Goal: Obtain resource: Obtain resource

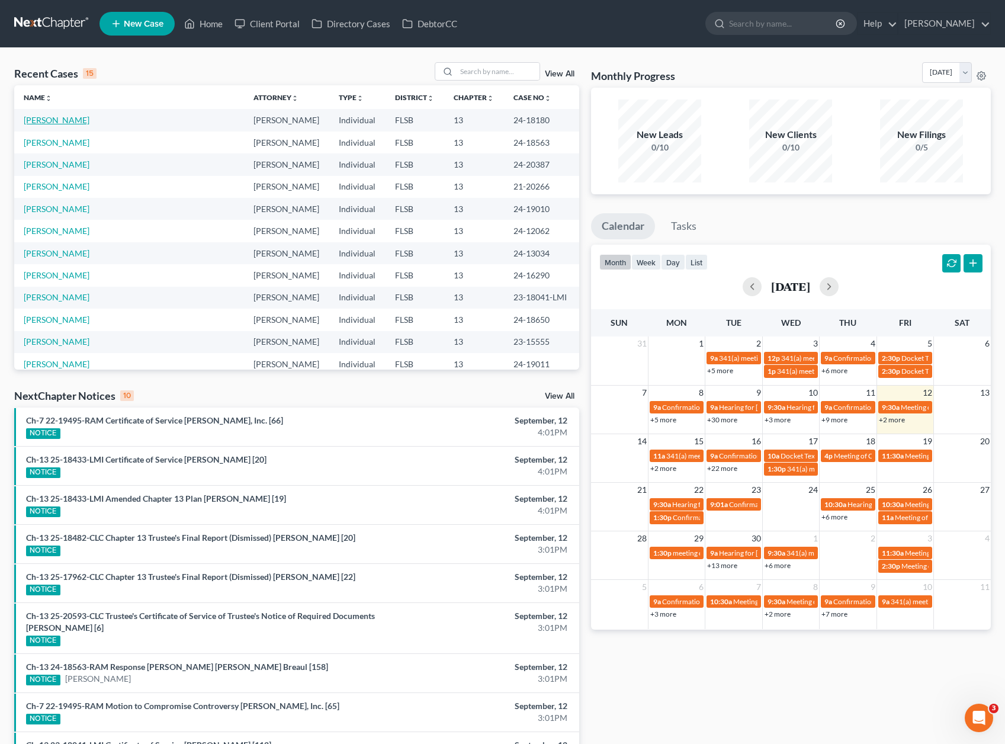
click at [49, 120] on link "[PERSON_NAME]" at bounding box center [57, 120] width 66 height 10
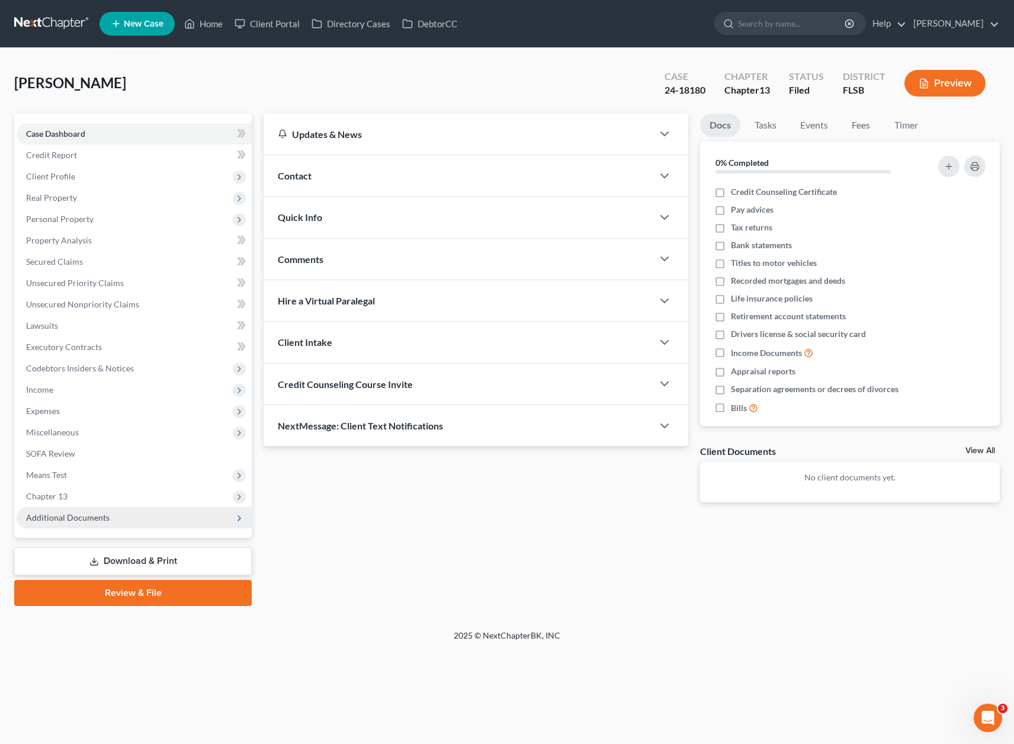
click at [88, 518] on span "Additional Documents" at bounding box center [68, 517] width 84 height 10
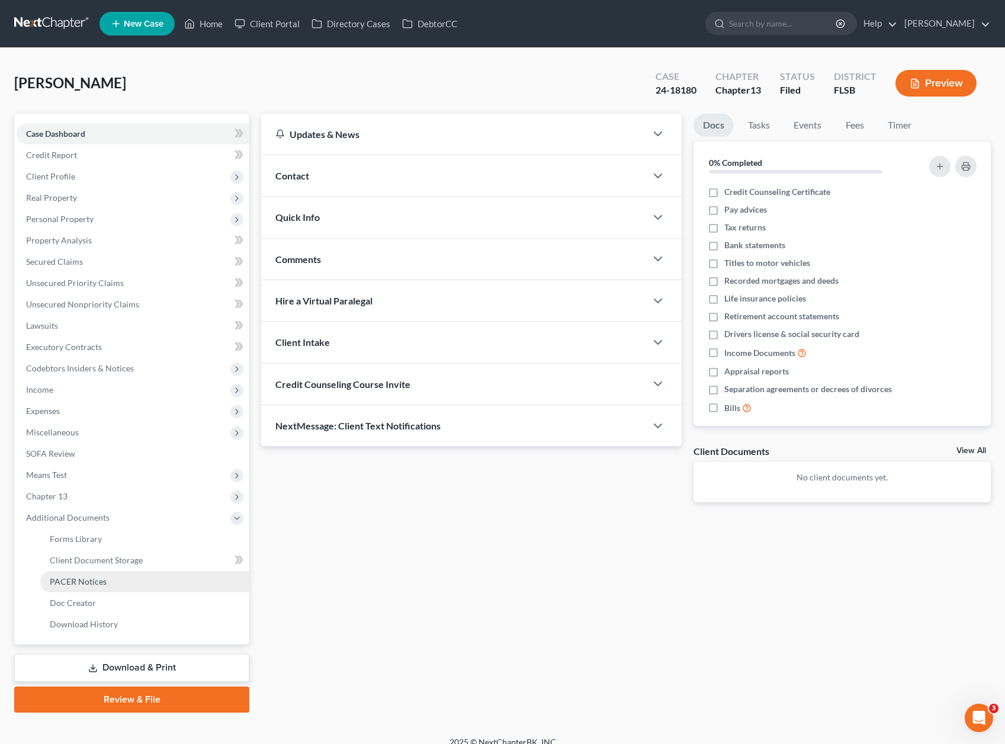
click at [84, 585] on span "PACER Notices" at bounding box center [78, 581] width 57 height 10
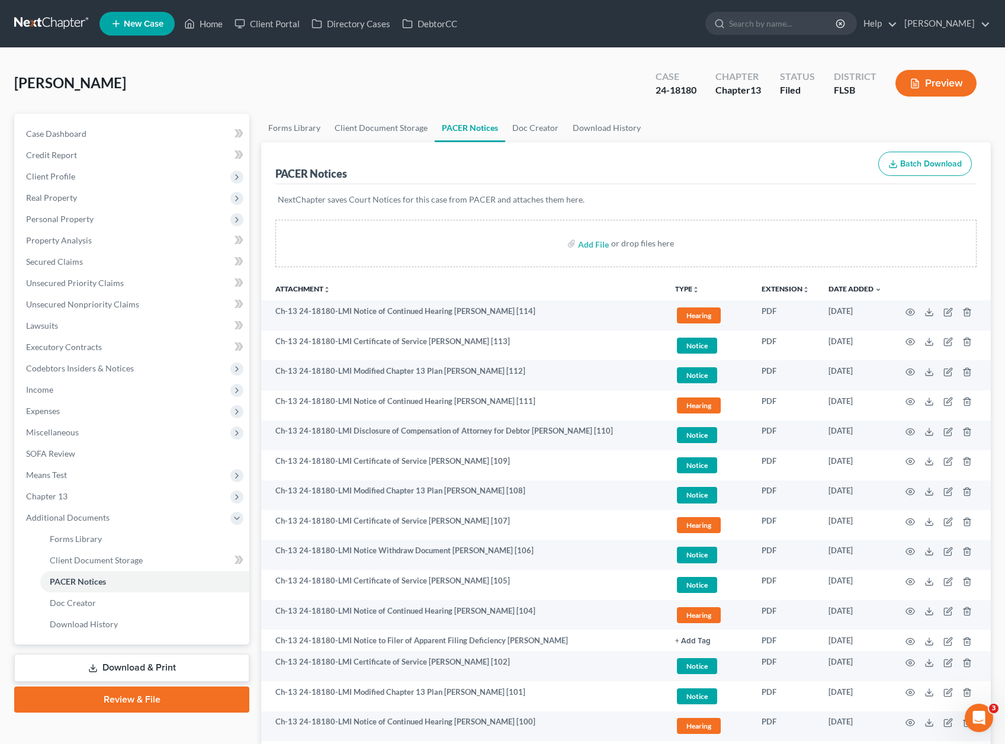
click at [151, 81] on div "[PERSON_NAME] Upgraded Case 24-18180 Chapter Chapter 13 Status Filed District […" at bounding box center [502, 88] width 977 height 52
click at [142, 664] on link "Download & Print" at bounding box center [131, 668] width 235 height 28
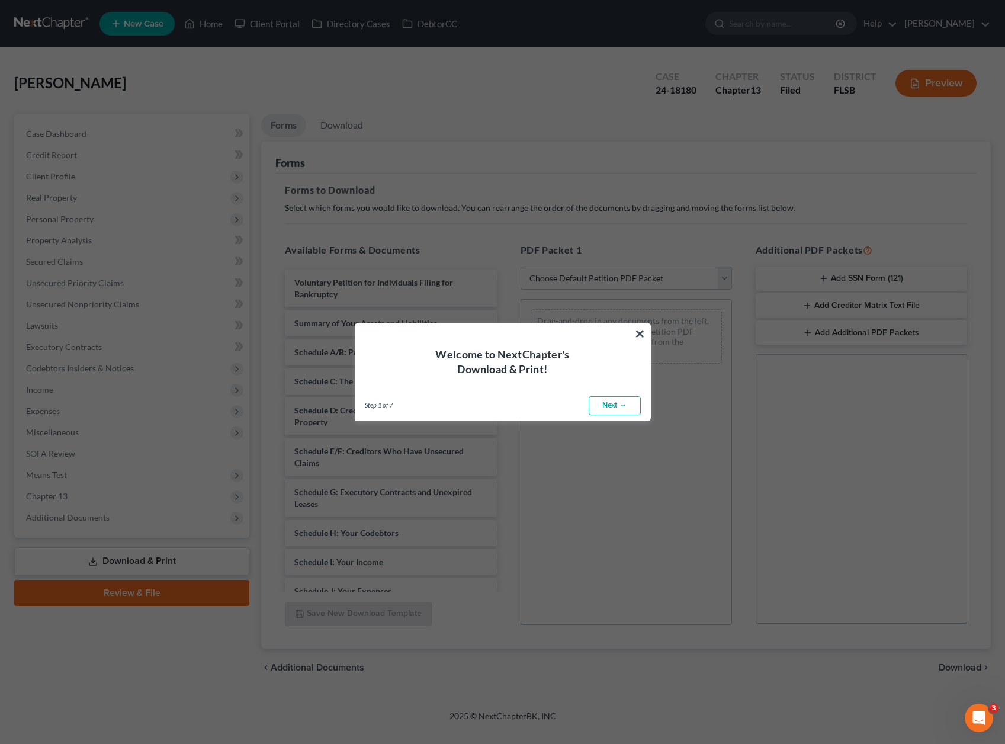
click at [633, 335] on div "Welcome to NextChapter's Download & Print!" at bounding box center [502, 349] width 295 height 53
click at [640, 332] on button "×" at bounding box center [640, 333] width 11 height 19
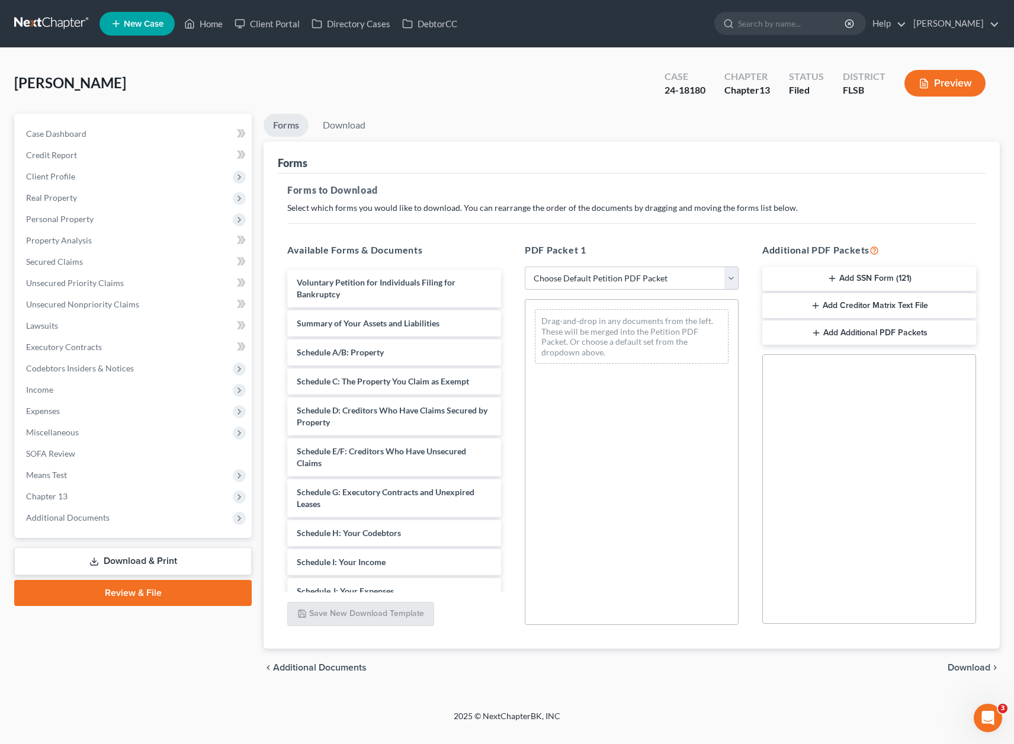
click at [940, 92] on button "Preview" at bounding box center [945, 83] width 81 height 27
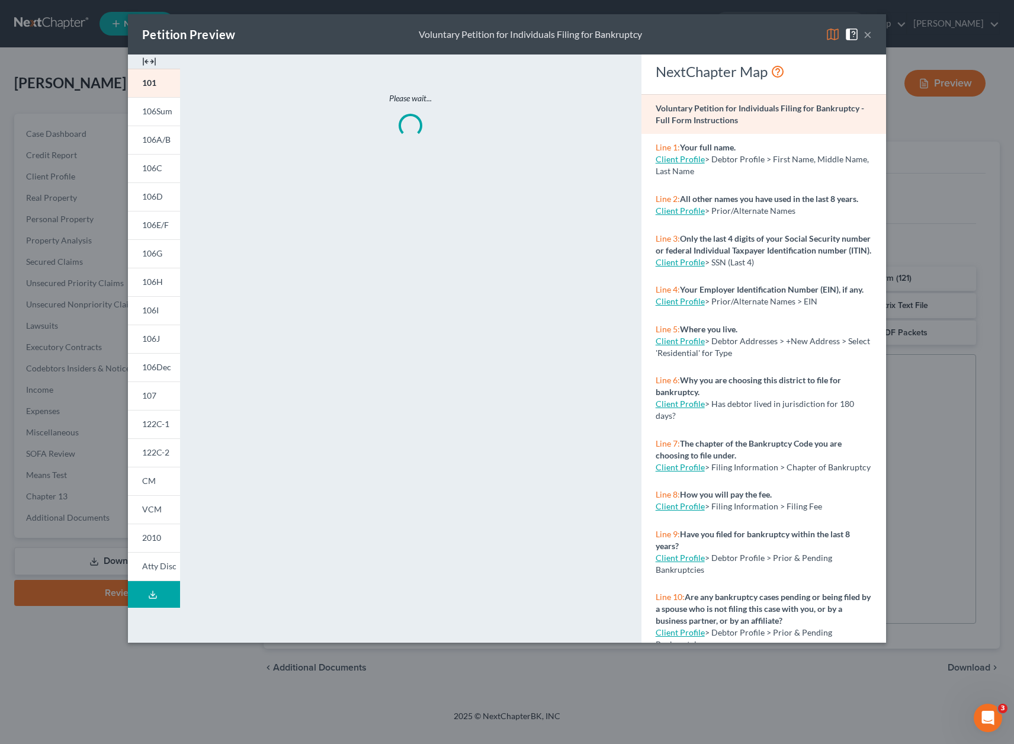
click at [145, 59] on img at bounding box center [149, 62] width 14 height 14
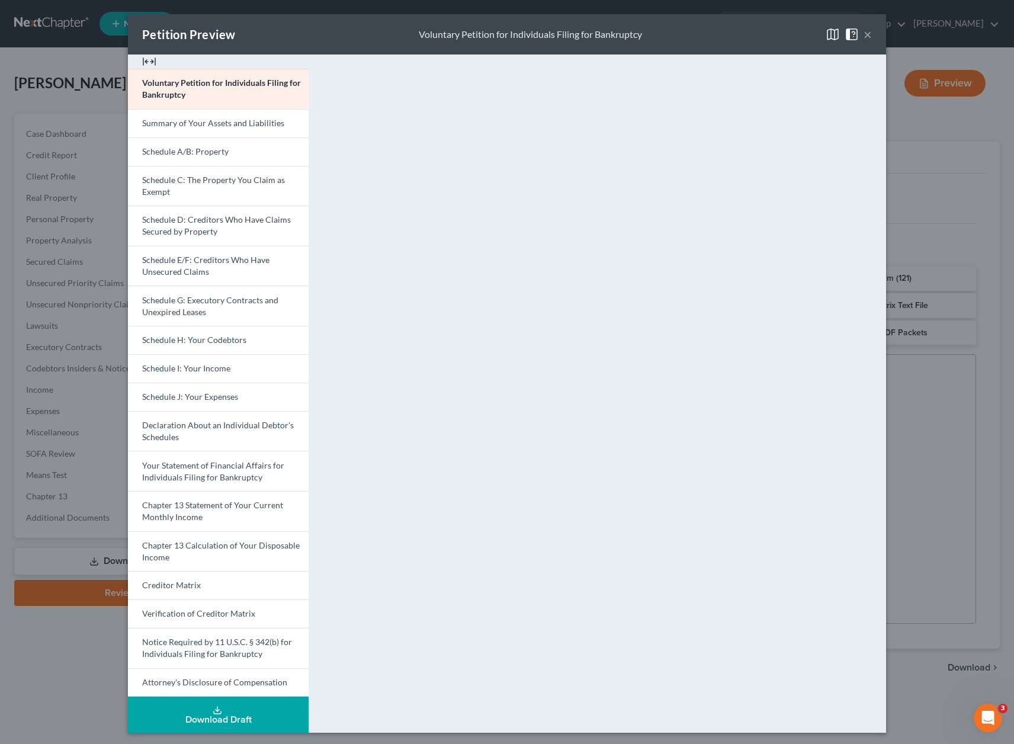
click at [866, 33] on button "×" at bounding box center [868, 34] width 8 height 14
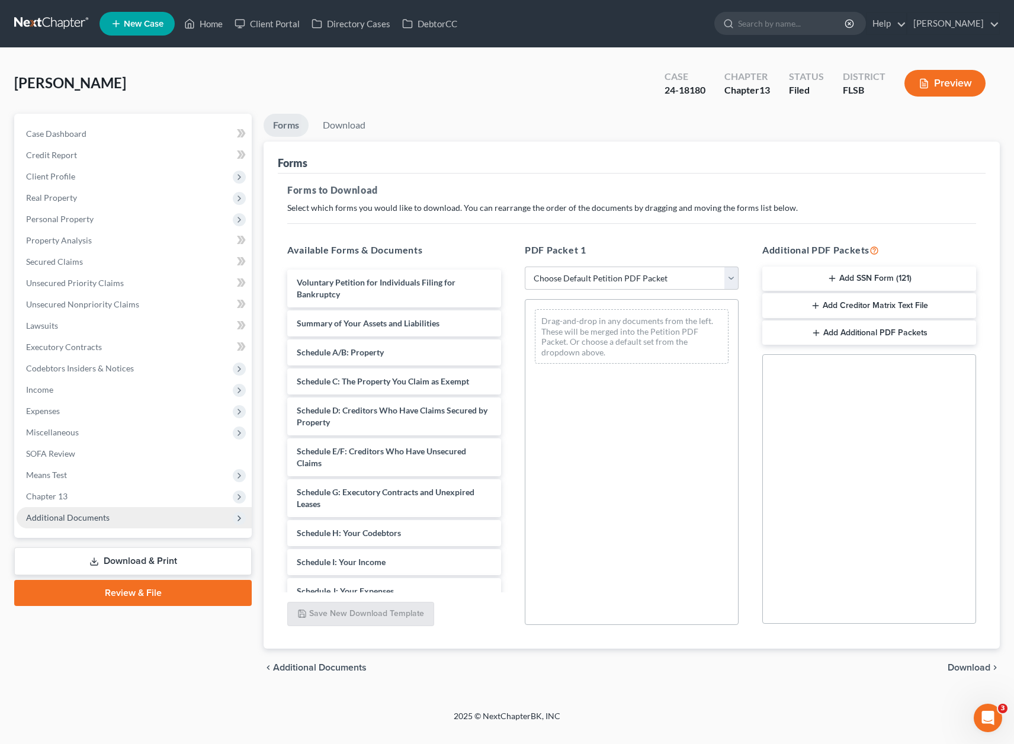
click at [88, 522] on span "Additional Documents" at bounding box center [68, 517] width 84 height 10
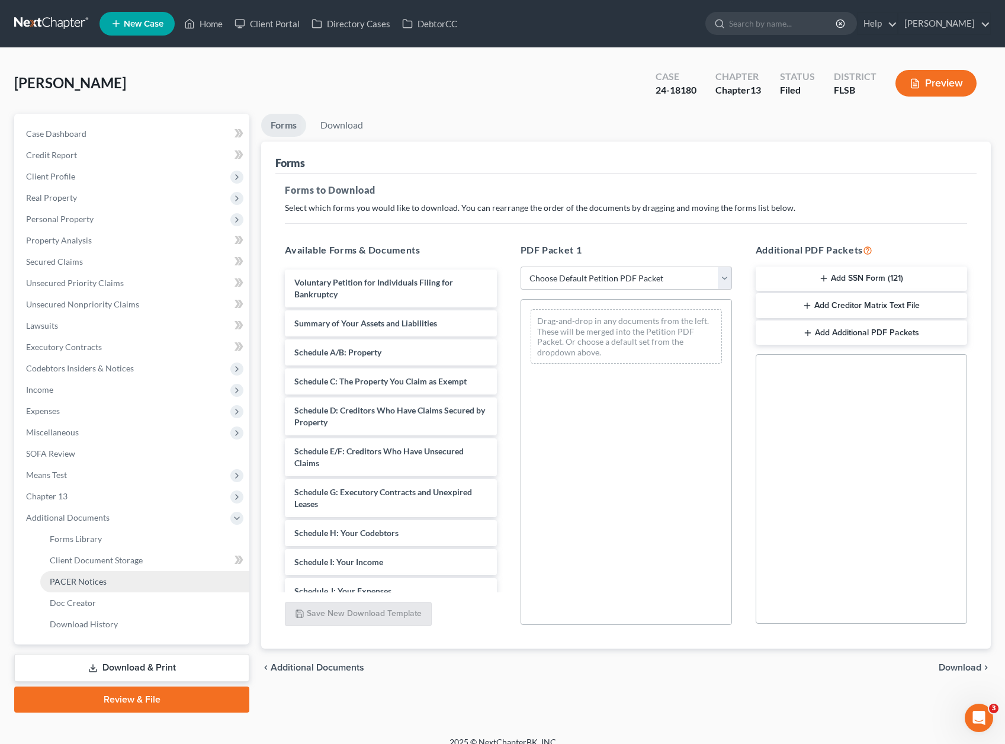
click at [100, 584] on span "PACER Notices" at bounding box center [78, 581] width 57 height 10
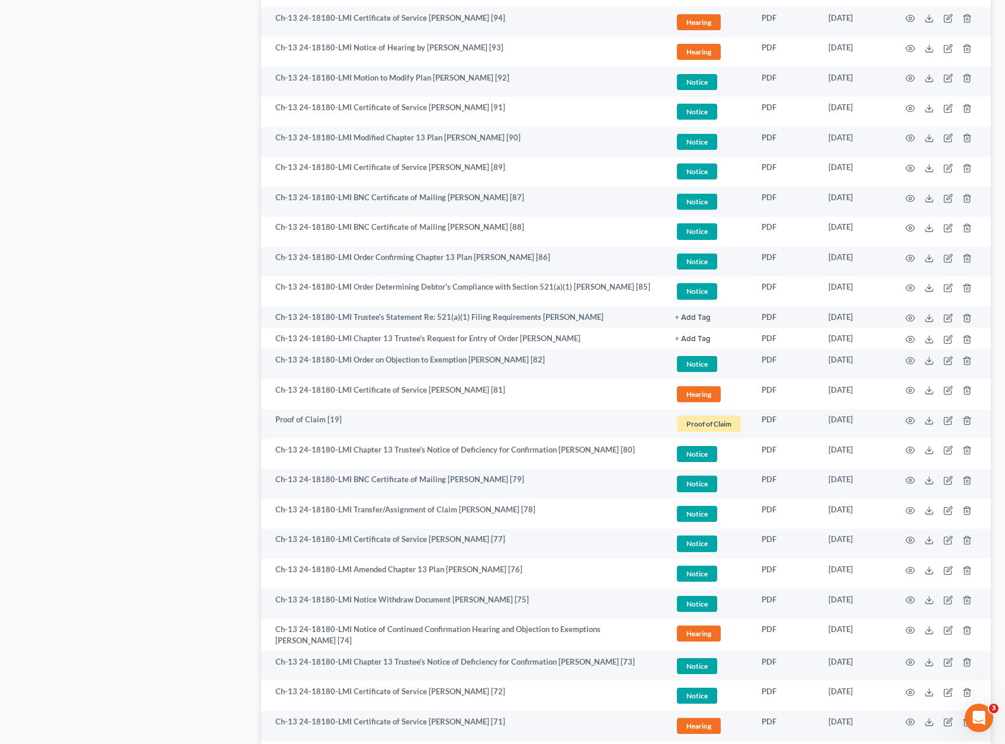
scroll to position [1917, 0]
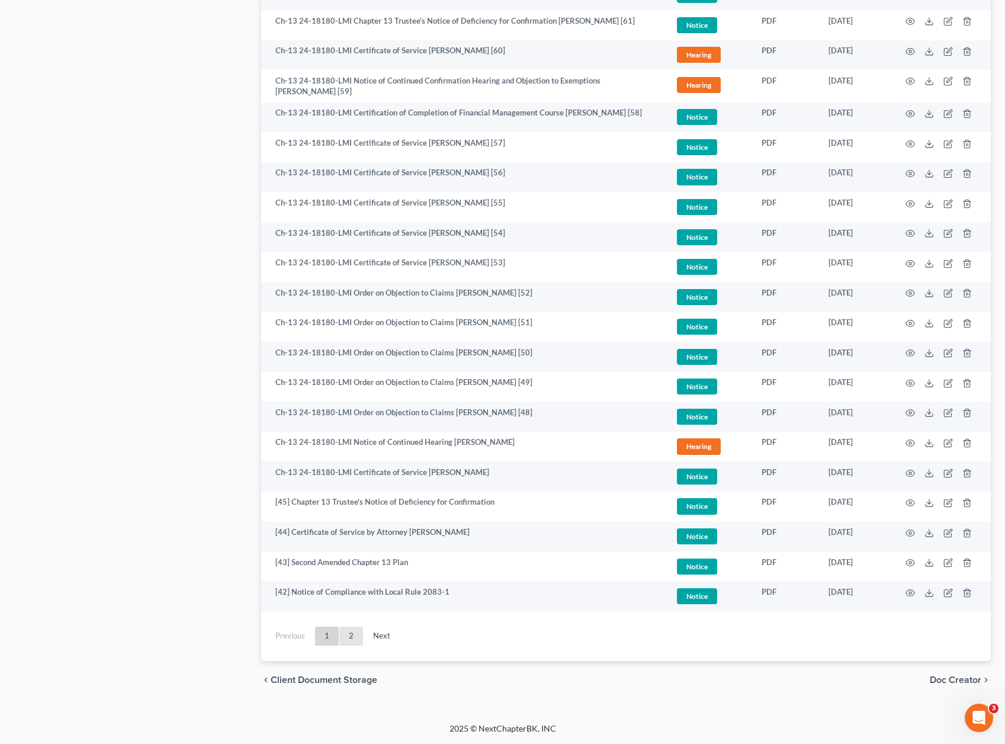
click at [347, 638] on link "2" at bounding box center [351, 636] width 24 height 19
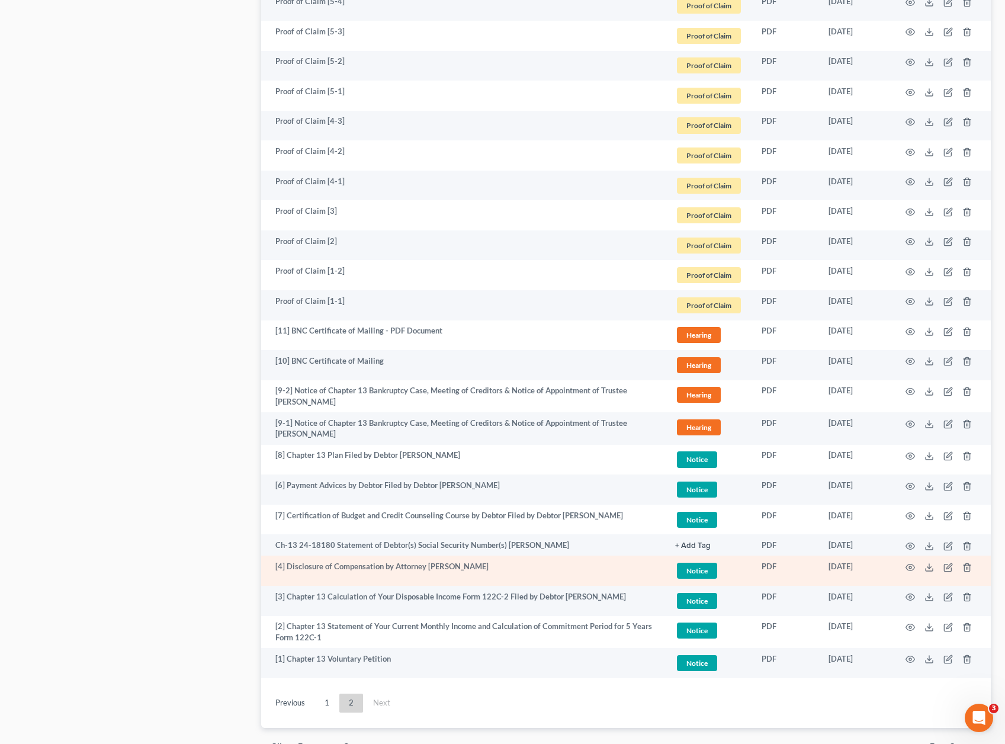
scroll to position [1762, 0]
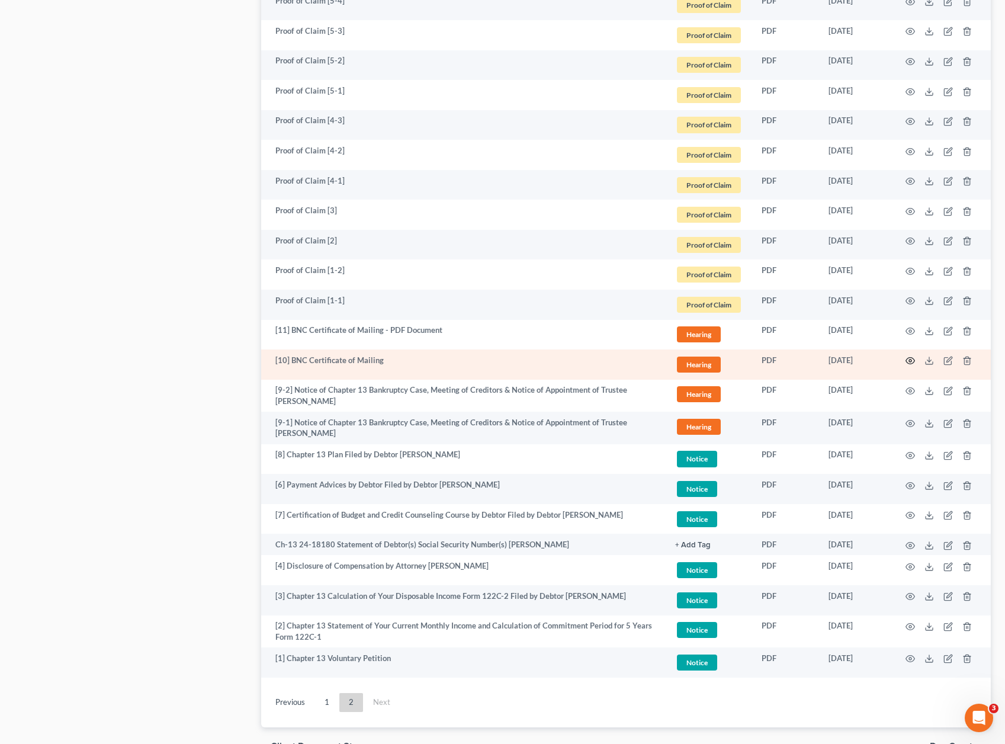
click at [911, 360] on circle "button" at bounding box center [910, 361] width 2 height 2
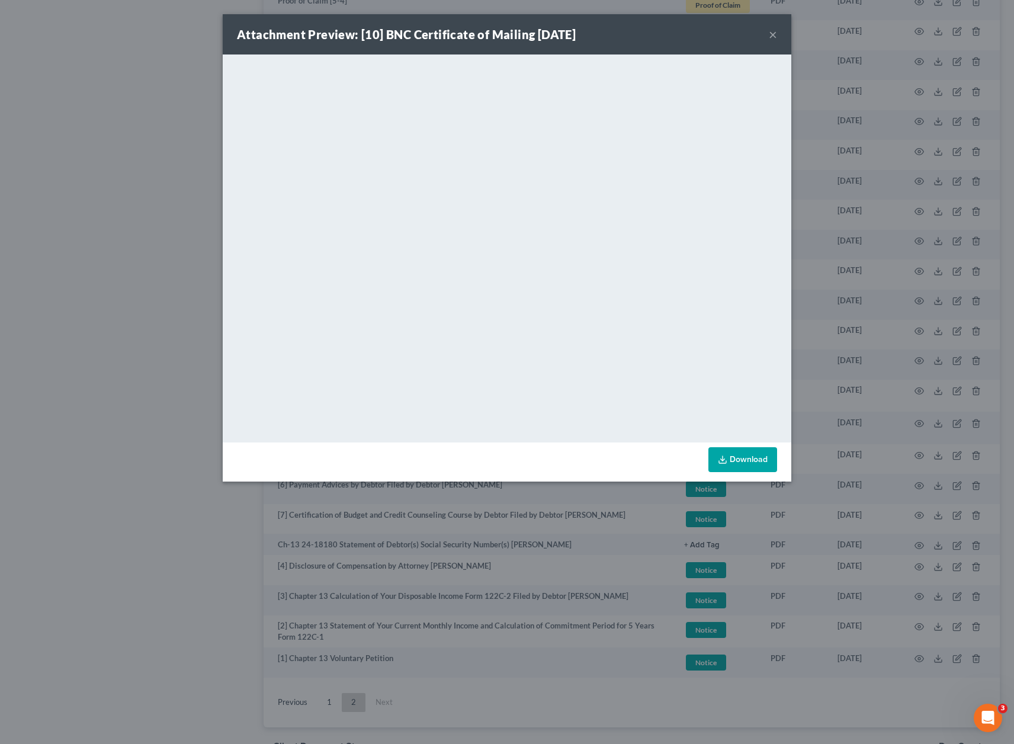
click at [145, 216] on div "Attachment Preview: [10] BNC Certificate of Mailing [DATE] × <object ng-attr-da…" at bounding box center [507, 372] width 1014 height 744
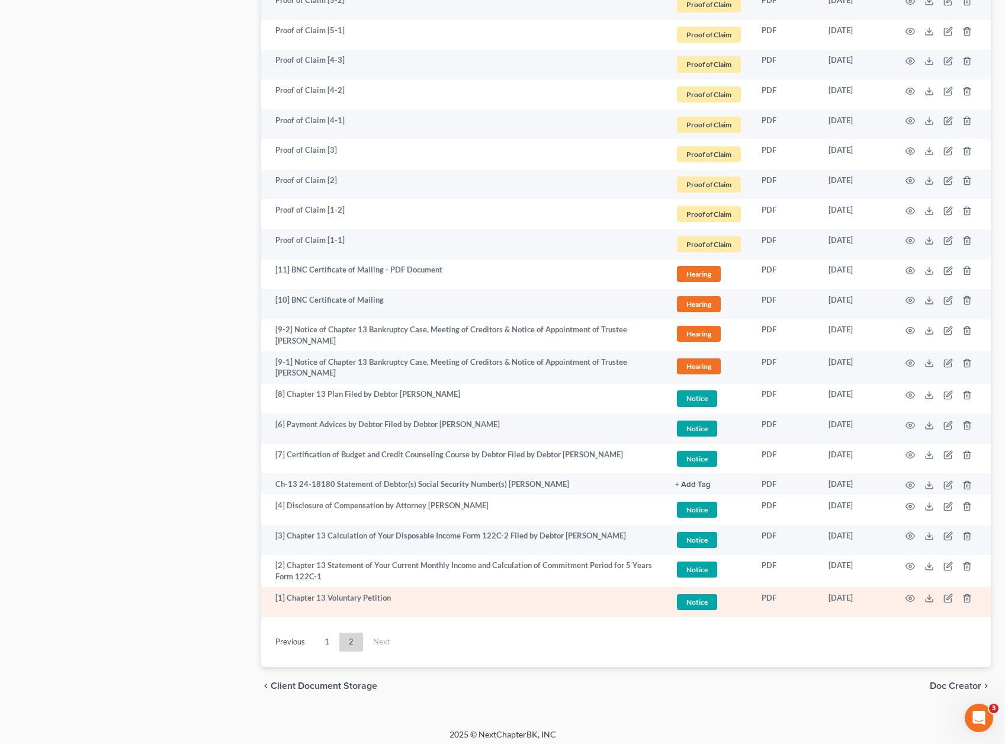
scroll to position [1824, 0]
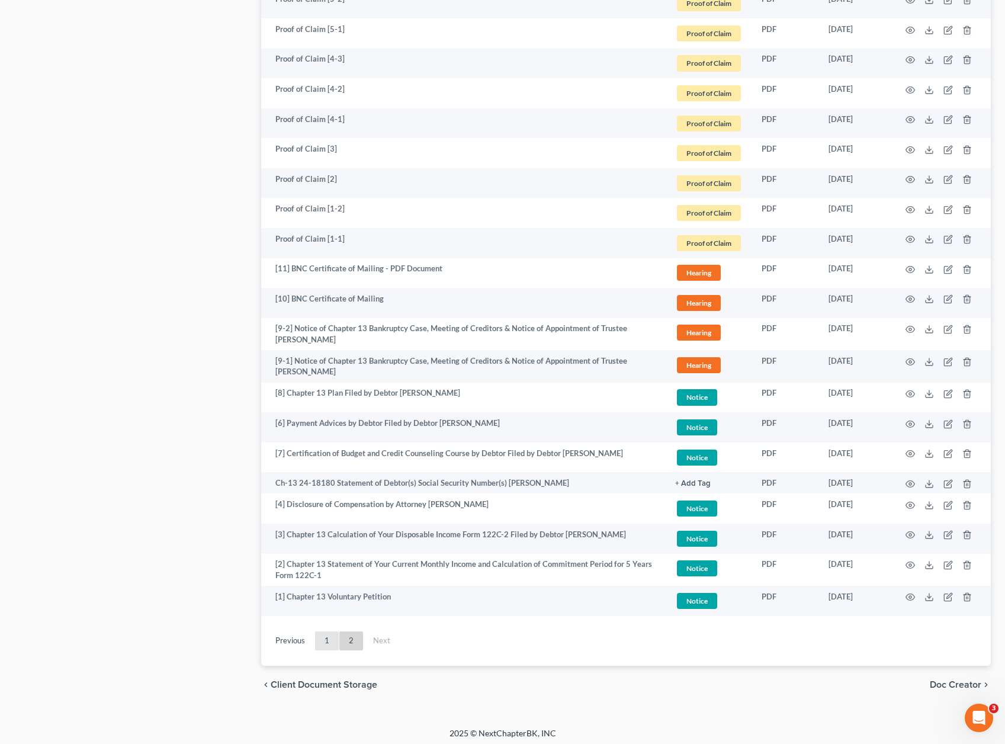
click at [318, 639] on link "1" at bounding box center [327, 641] width 24 height 19
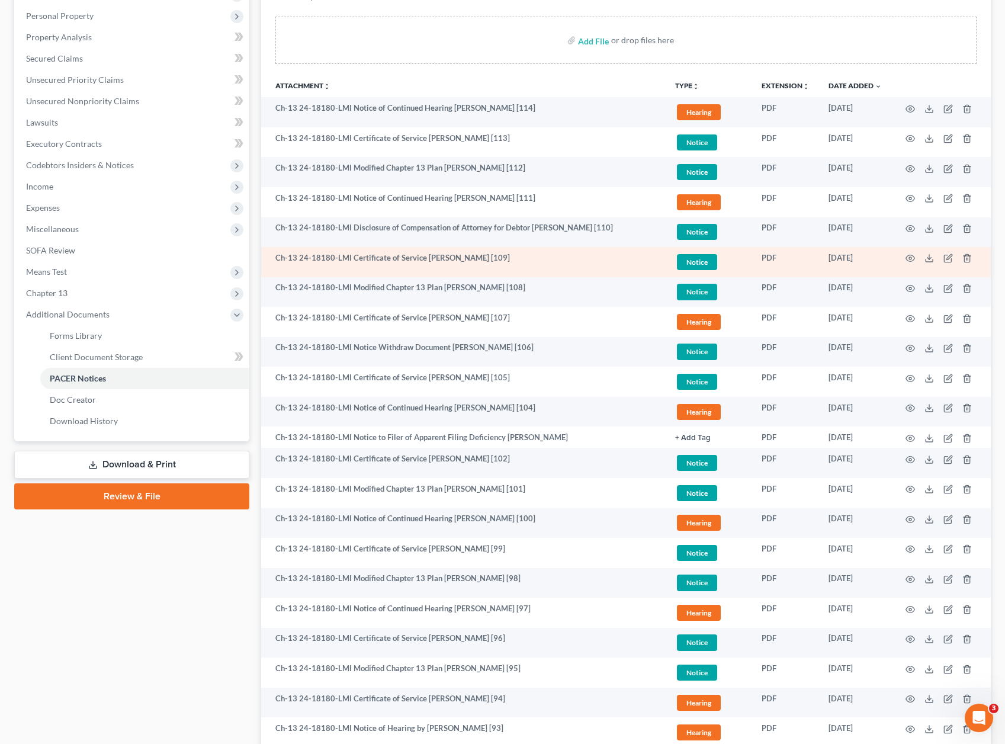
scroll to position [0, 0]
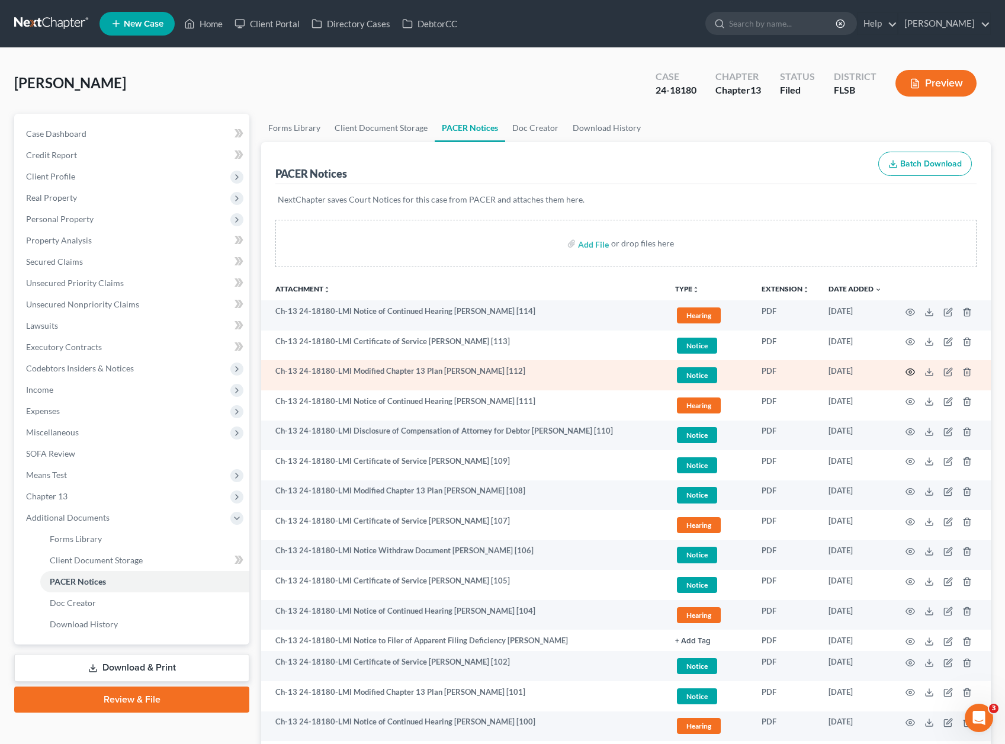
click at [909, 371] on circle "button" at bounding box center [910, 372] width 2 height 2
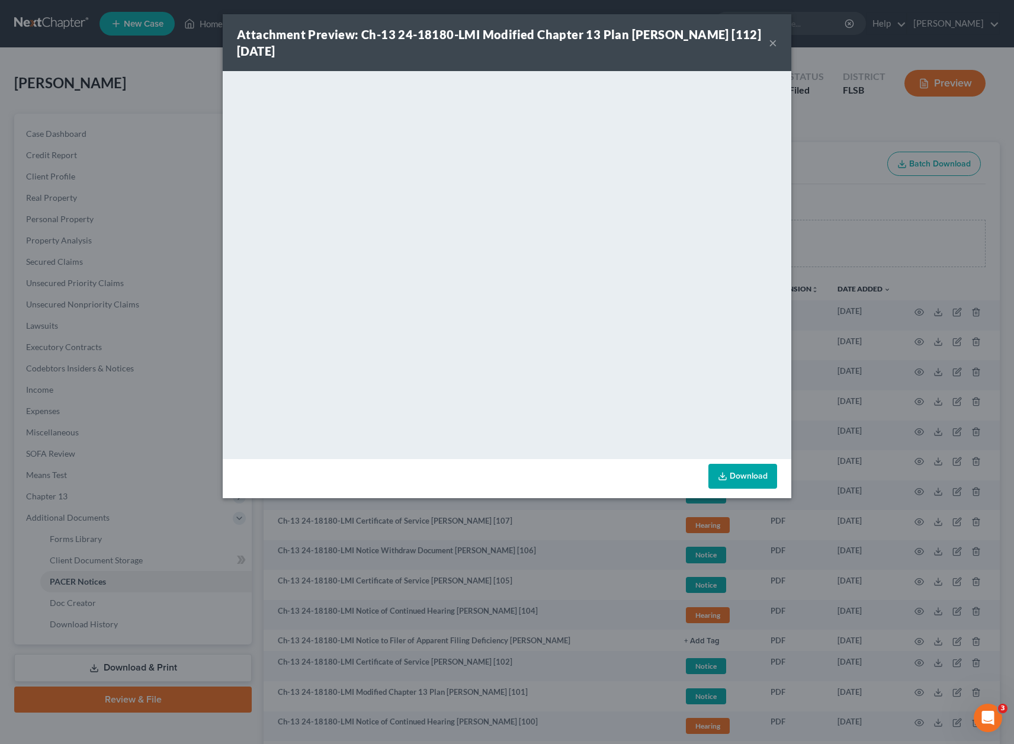
click at [86, 74] on div "Attachment Preview: Ch-13 24-18180-LMI Modified Chapter 13 Plan [PERSON_NAME] […" at bounding box center [507, 372] width 1014 height 744
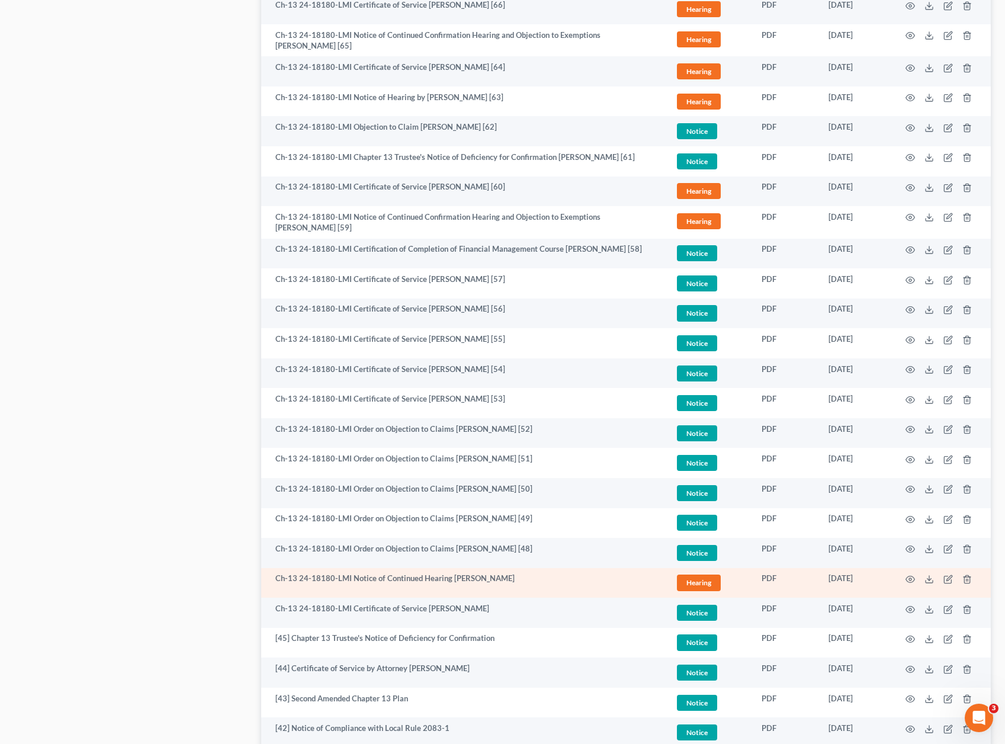
scroll to position [1917, 0]
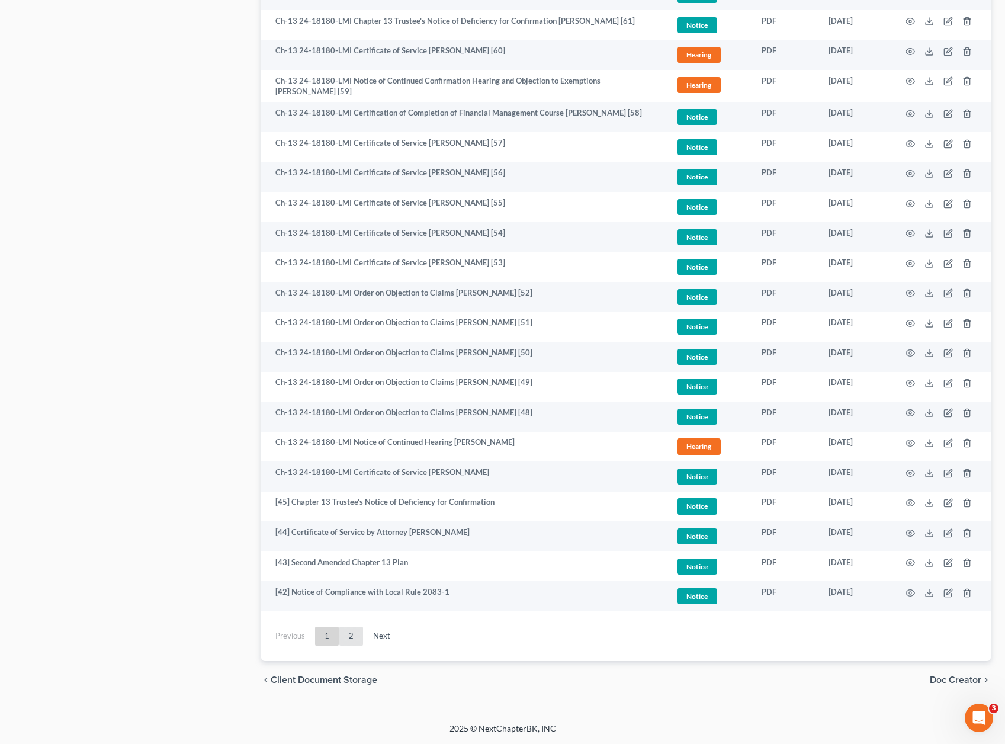
click at [350, 639] on link "2" at bounding box center [351, 636] width 24 height 19
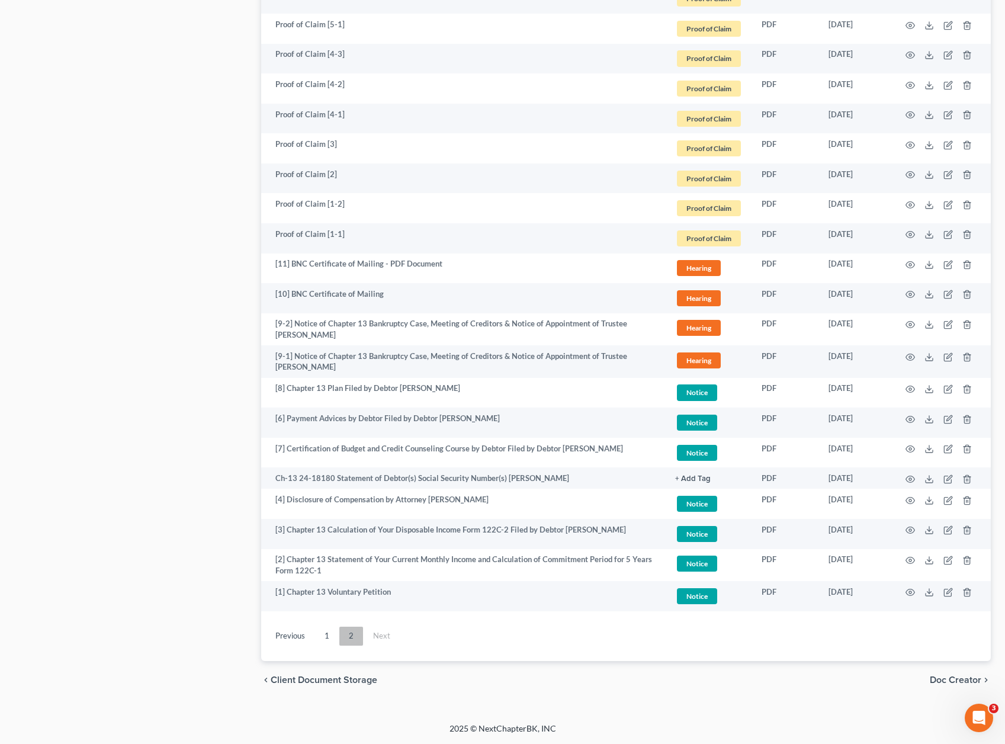
scroll to position [1824, 0]
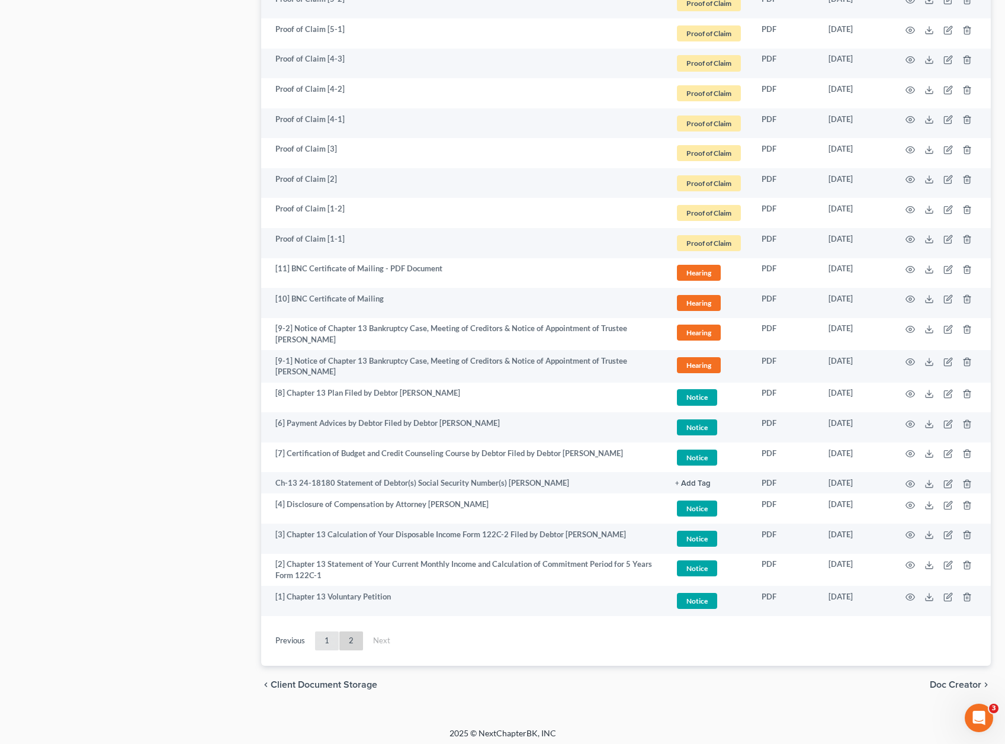
click at [322, 637] on link "1" at bounding box center [327, 641] width 24 height 19
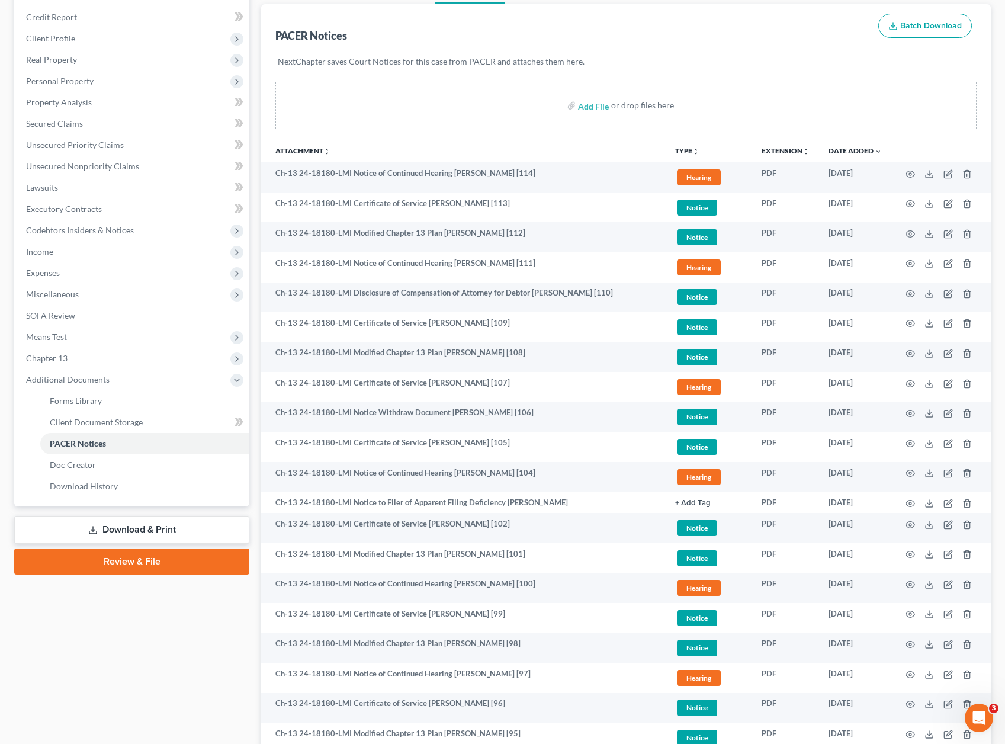
scroll to position [0, 0]
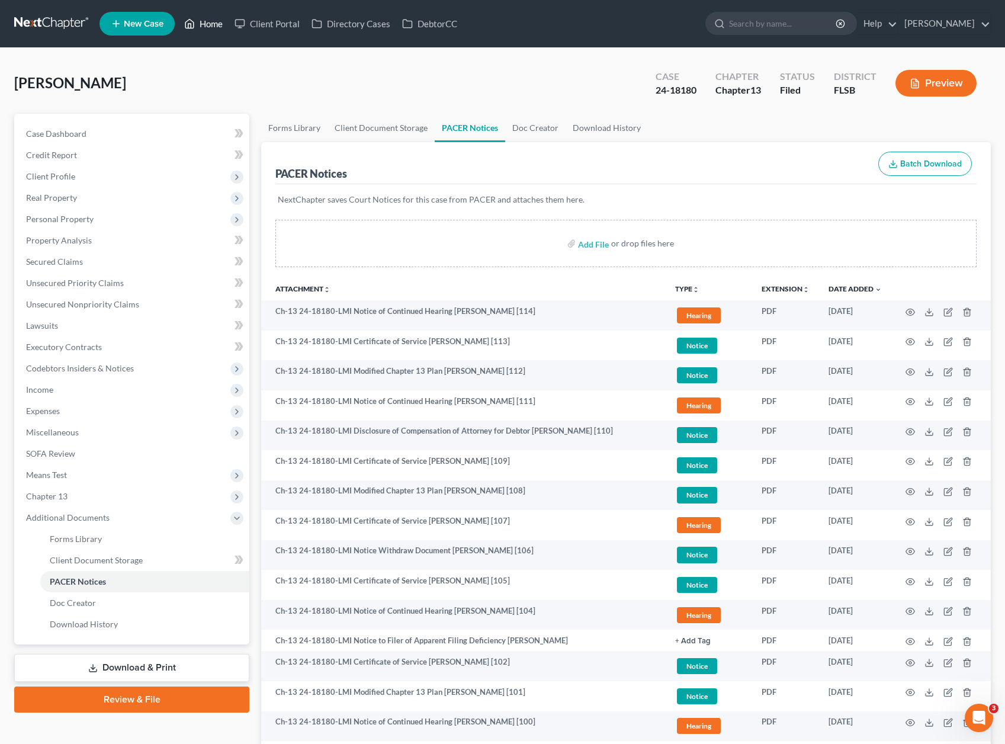
click at [200, 21] on link "Home" at bounding box center [203, 23] width 50 height 21
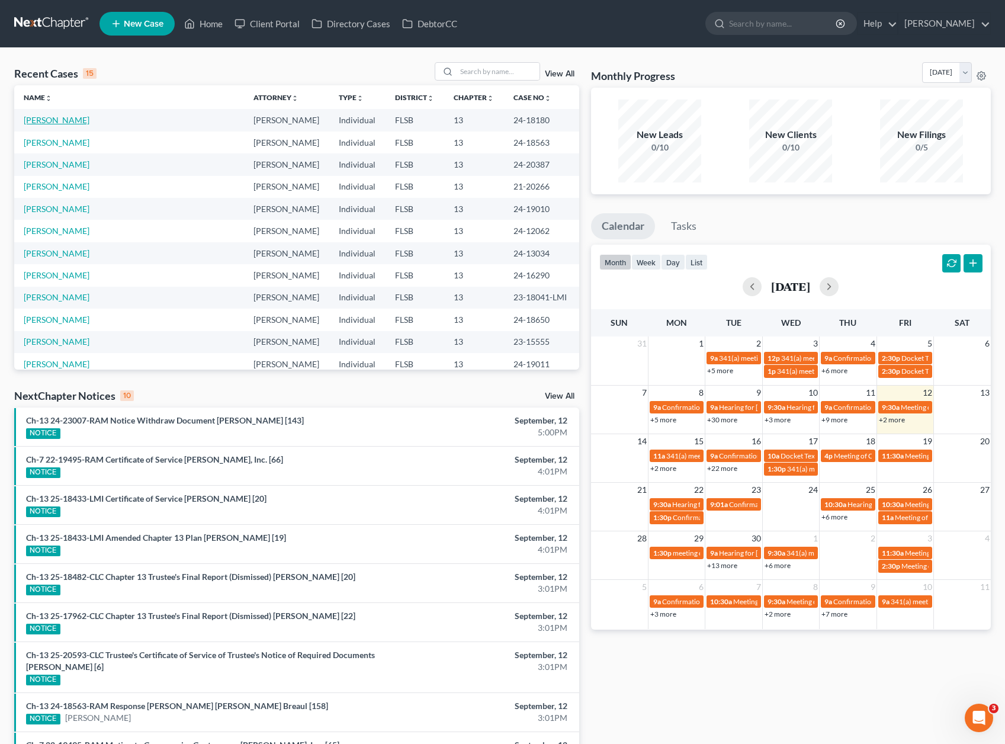
click at [55, 118] on link "[PERSON_NAME]" at bounding box center [57, 120] width 66 height 10
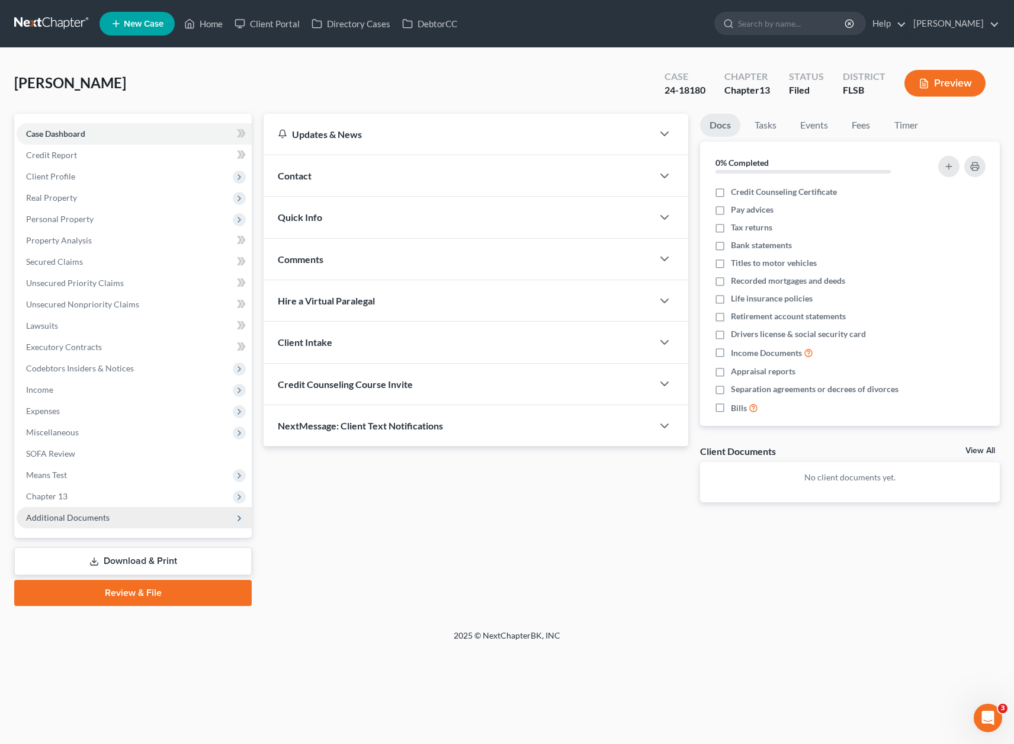
click at [85, 514] on span "Additional Documents" at bounding box center [68, 517] width 84 height 10
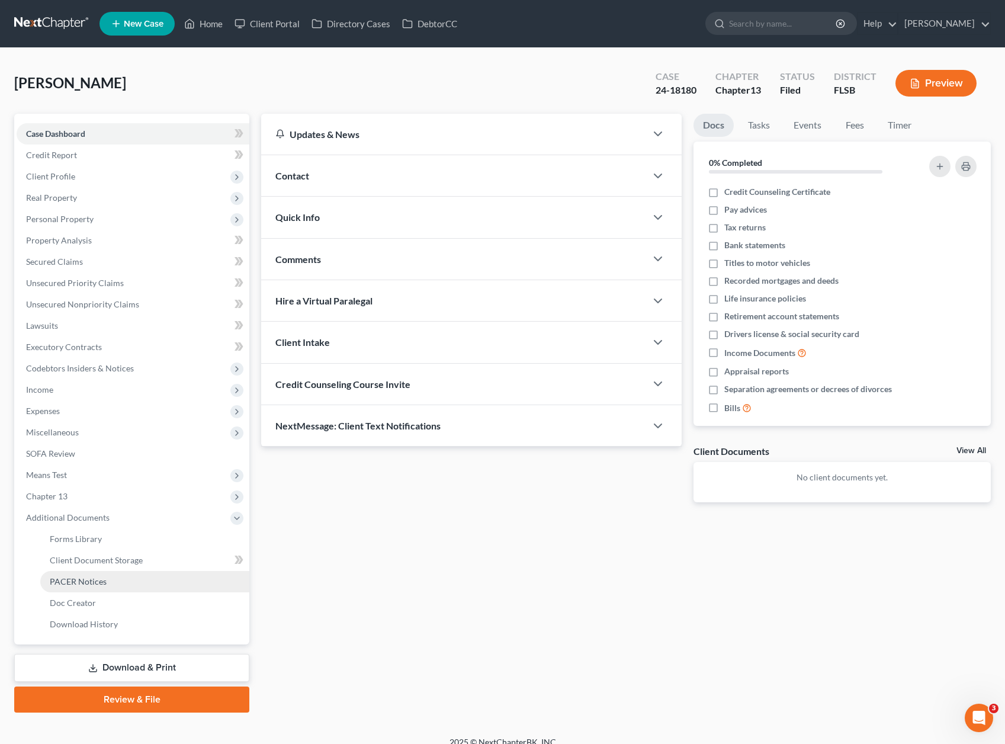
click at [95, 579] on span "PACER Notices" at bounding box center [78, 581] width 57 height 10
